Goal: Navigation & Orientation: Find specific page/section

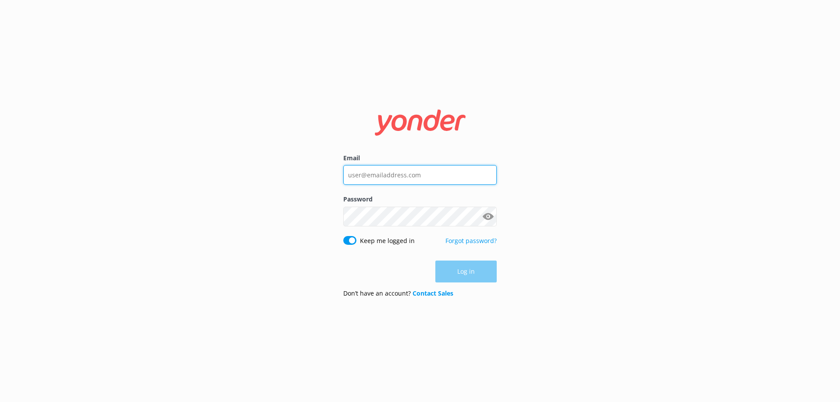
click at [382, 177] on input "Email" at bounding box center [419, 175] width 153 height 20
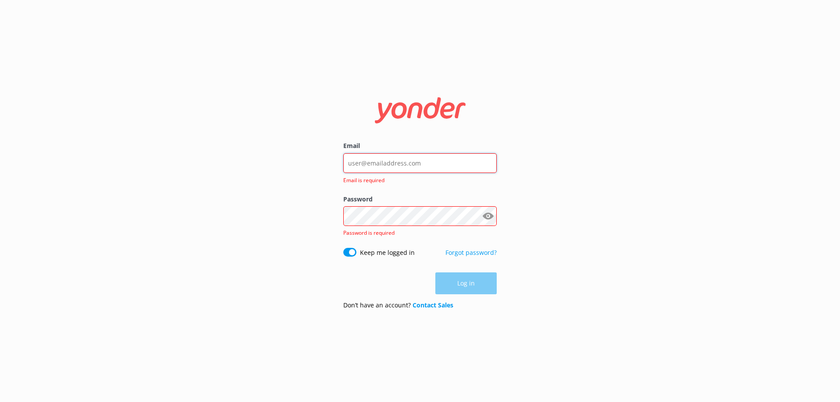
type input "[EMAIL_ADDRESS][DOMAIN_NAME]"
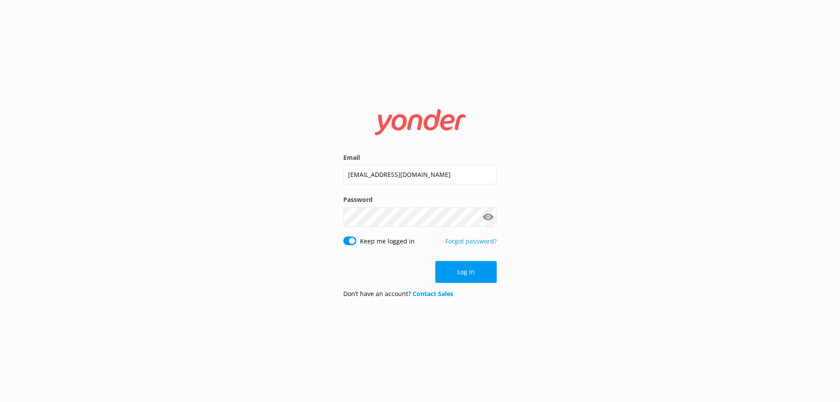
click at [480, 269] on button "Log in" at bounding box center [465, 272] width 61 height 22
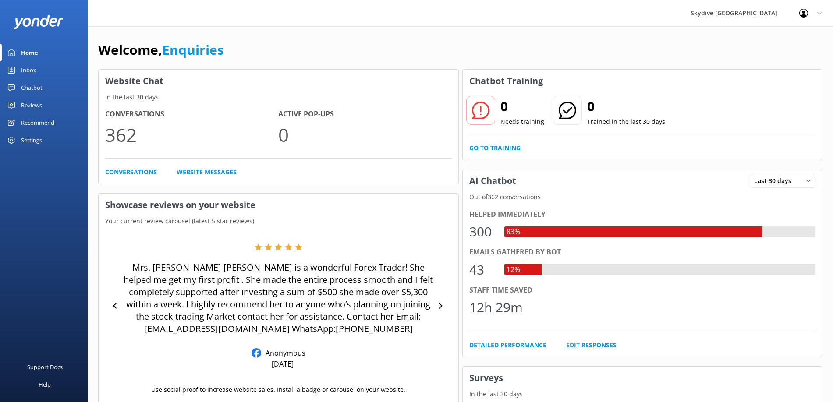
click at [57, 75] on link "Inbox" at bounding box center [44, 70] width 88 height 18
